Goal: Navigation & Orientation: Find specific page/section

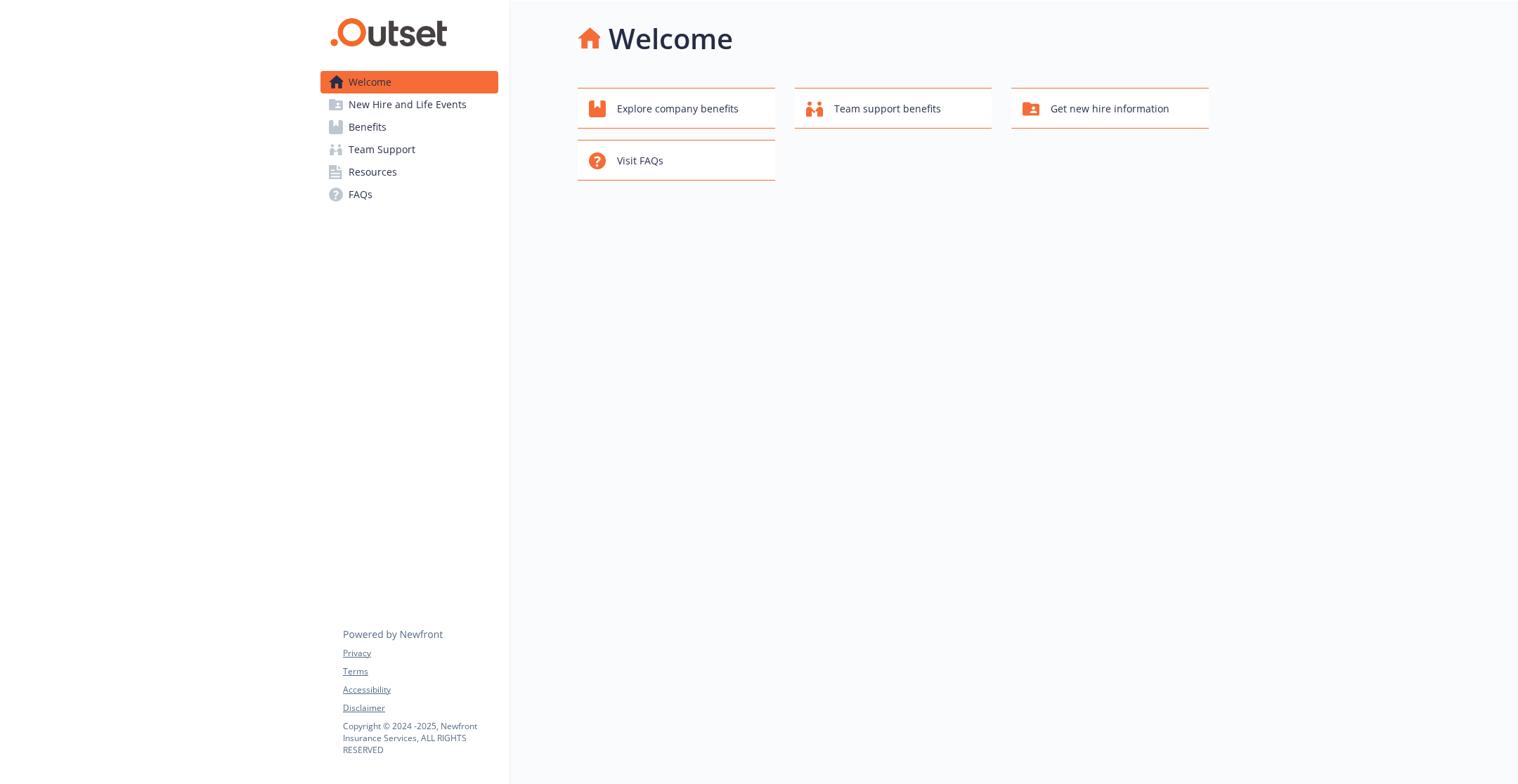
click at [383, 115] on span "New Hire and Life Events" at bounding box center [408, 104] width 118 height 22
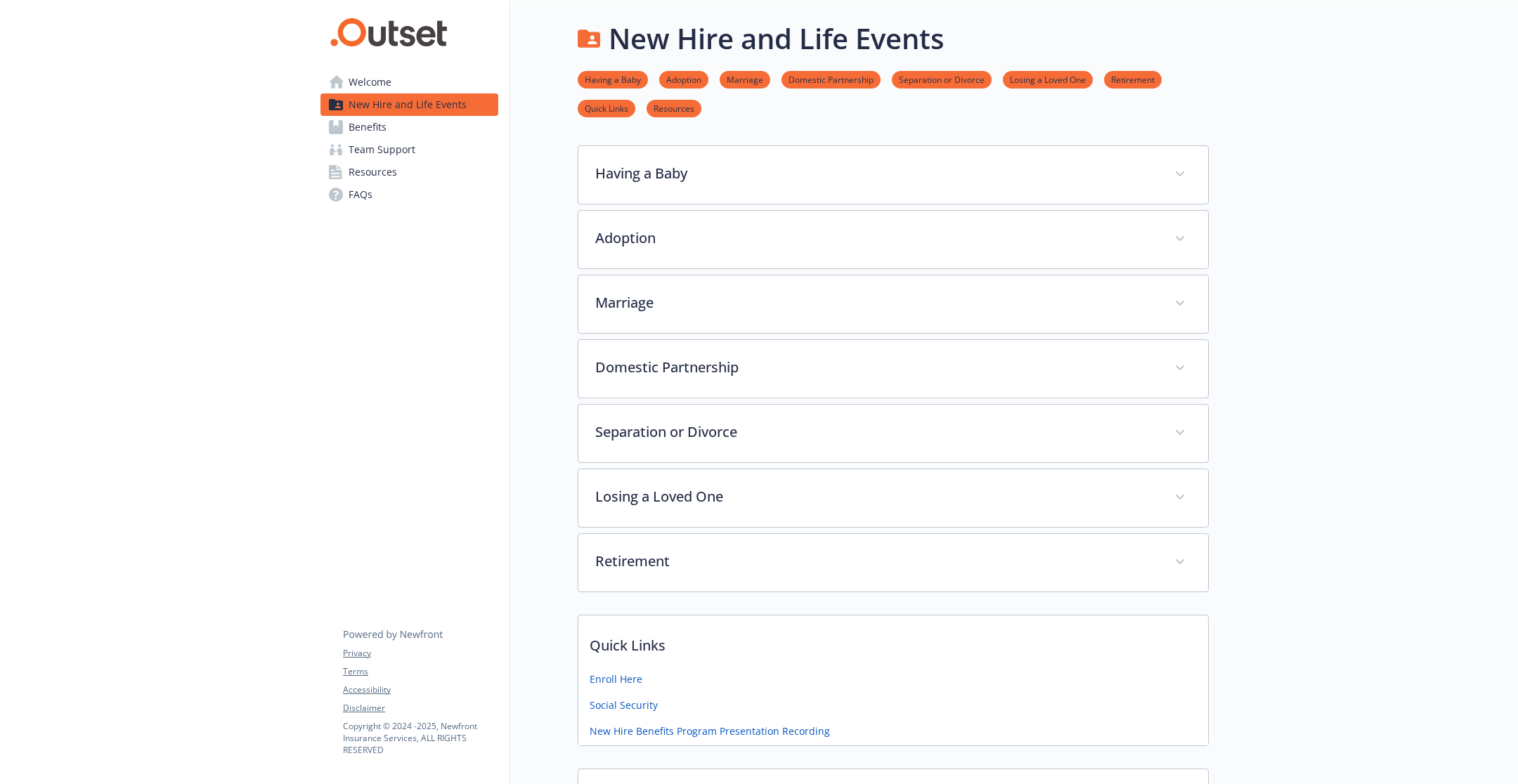
click at [379, 133] on span "Benefits" at bounding box center [368, 127] width 38 height 22
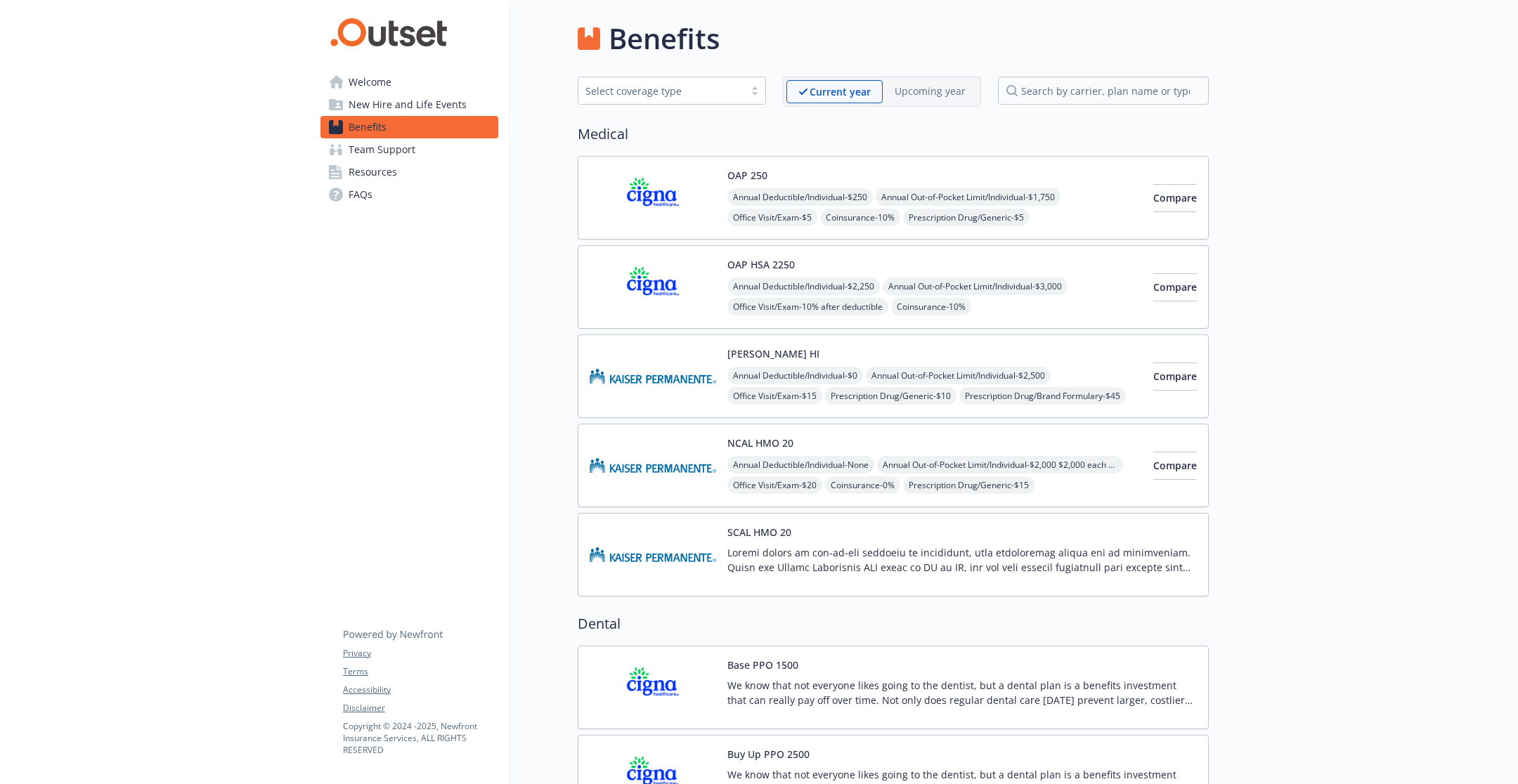
click at [387, 151] on span "Team Support" at bounding box center [382, 149] width 67 height 22
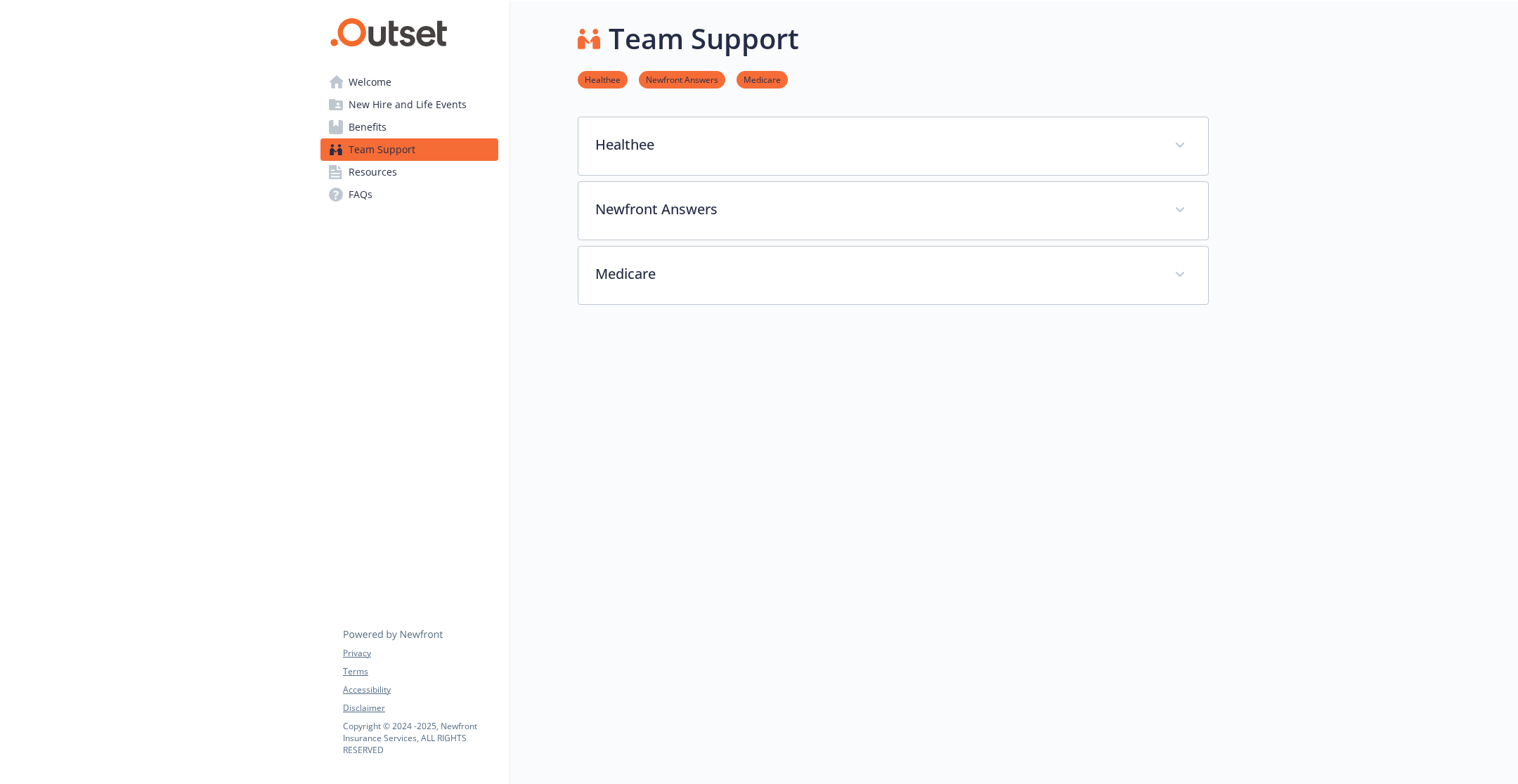
click at [416, 112] on span "New Hire and Life Events" at bounding box center [408, 104] width 118 height 22
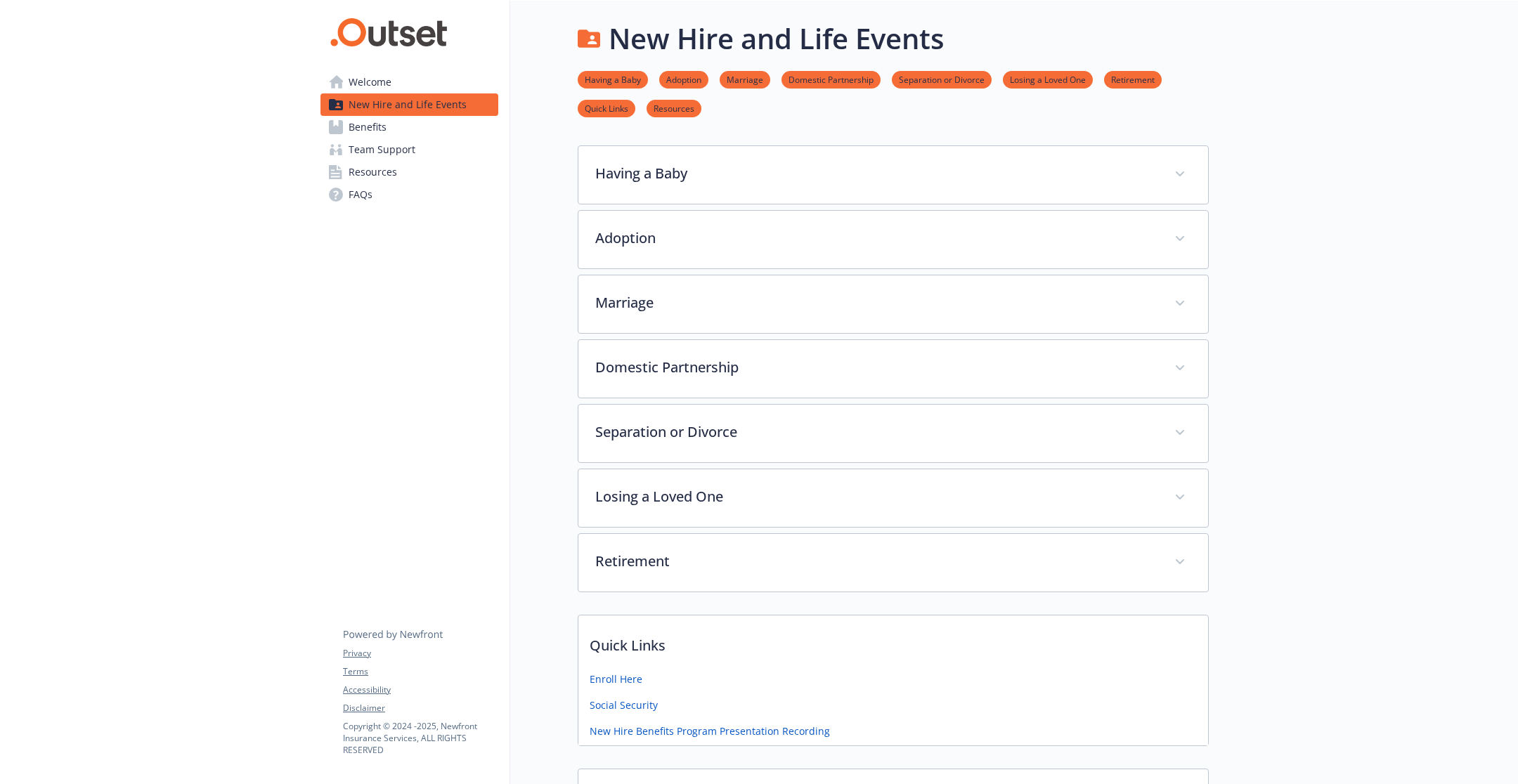
click at [405, 128] on link "Benefits" at bounding box center [409, 127] width 178 height 22
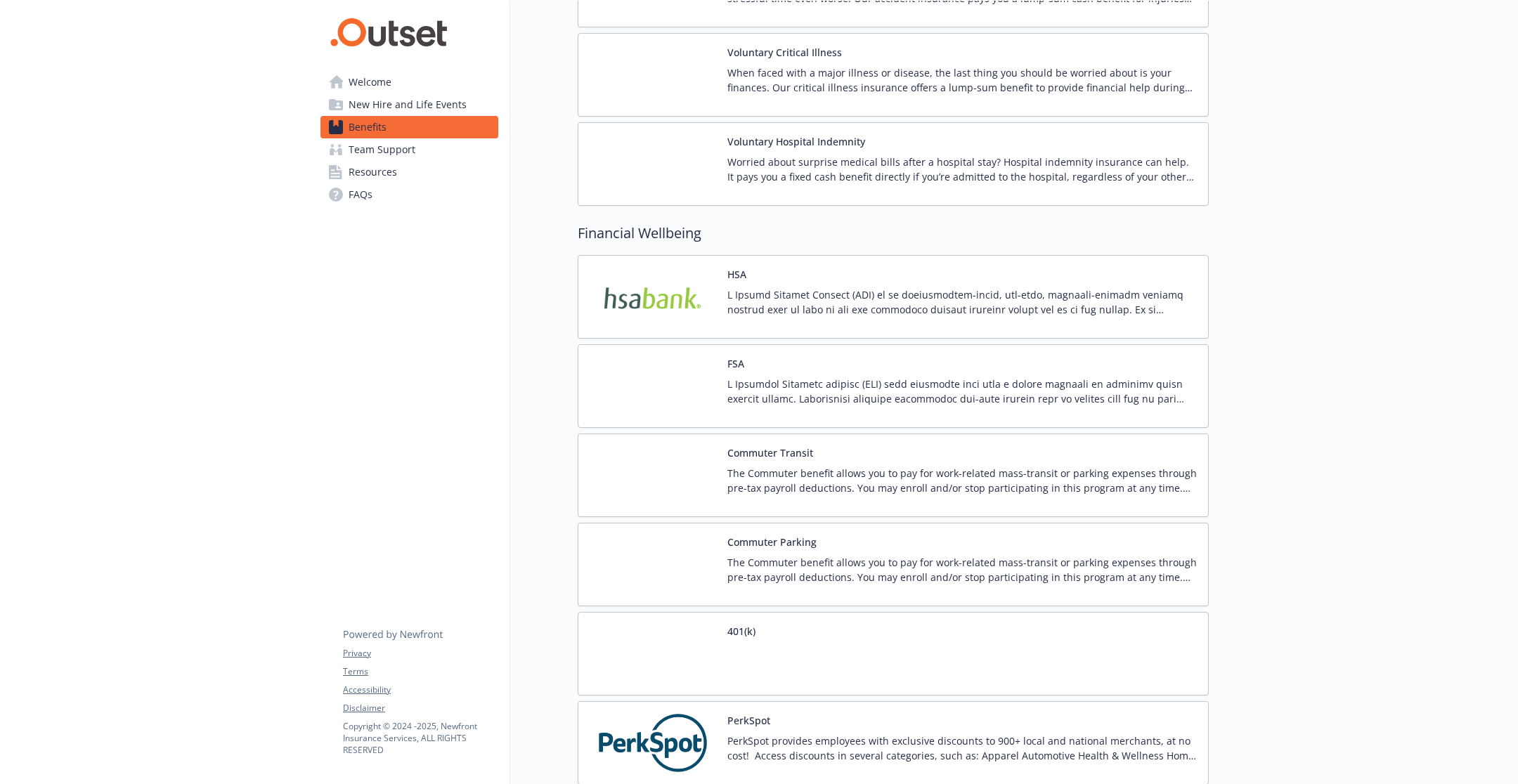
scroll to position [1203, 0]
